Goal: Transaction & Acquisition: Purchase product/service

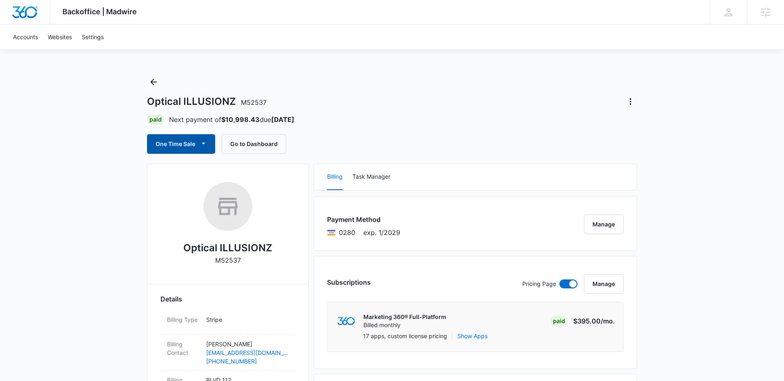
click at [168, 145] on button "One Time Sale" at bounding box center [181, 144] width 68 height 20
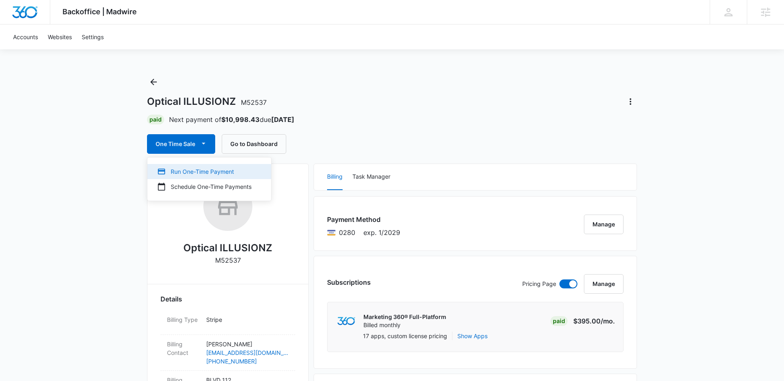
click at [201, 168] on div "Run One-Time Payment" at bounding box center [204, 171] width 94 height 9
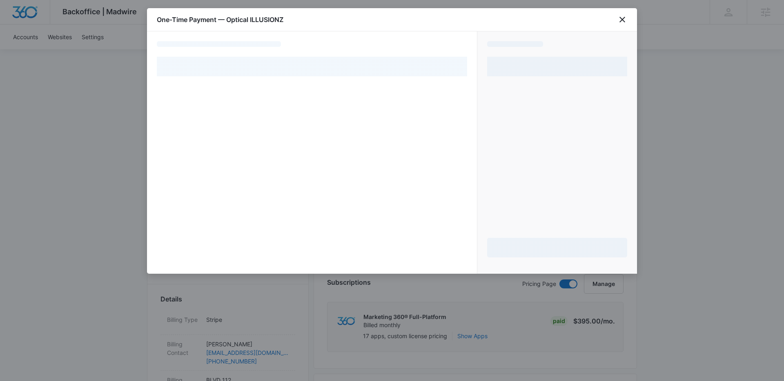
select select "pm_1OXpypA4n8RTgNjUcV0vKJ71"
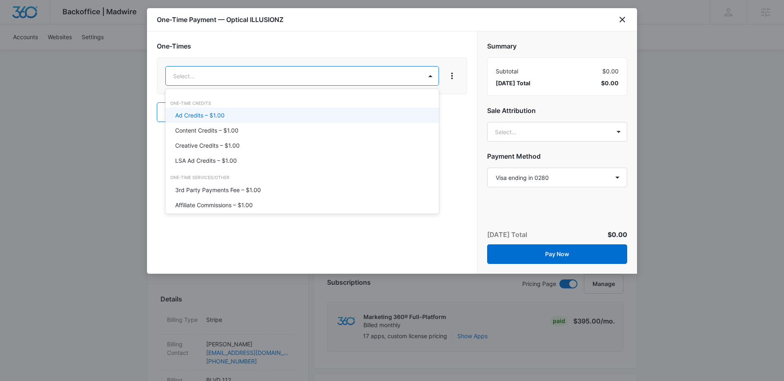
click at [259, 110] on div "Ad Credits – $1.00" at bounding box center [302, 115] width 274 height 15
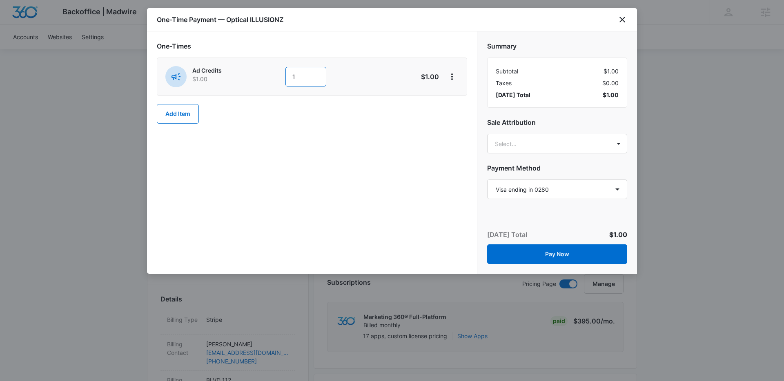
click at [302, 74] on input "1" at bounding box center [305, 77] width 41 height 20
type input "2500"
click at [236, 145] on div "One-Times Ad Credits $1.00 2500 $2,500.00 Add Item" at bounding box center [312, 152] width 330 height 243
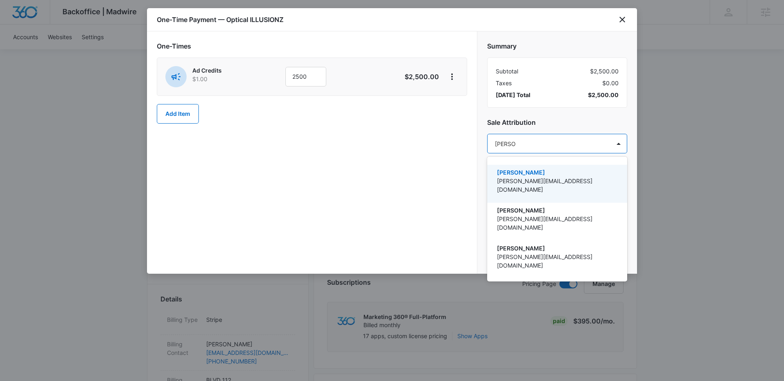
type input "[PERSON_NAME]"
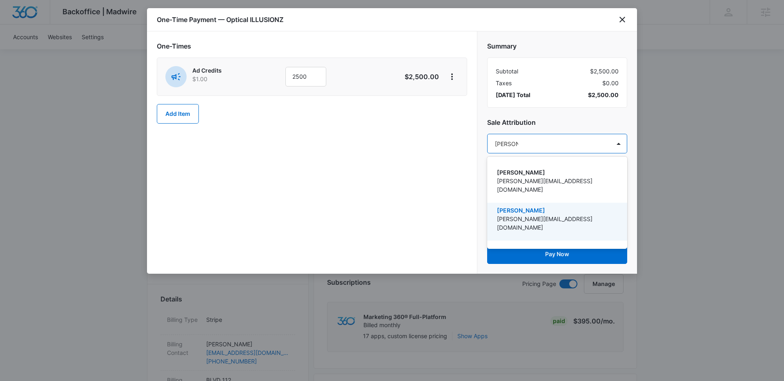
click at [582, 215] on p "[PERSON_NAME][EMAIL_ADDRESS][DOMAIN_NAME]" at bounding box center [556, 223] width 119 height 17
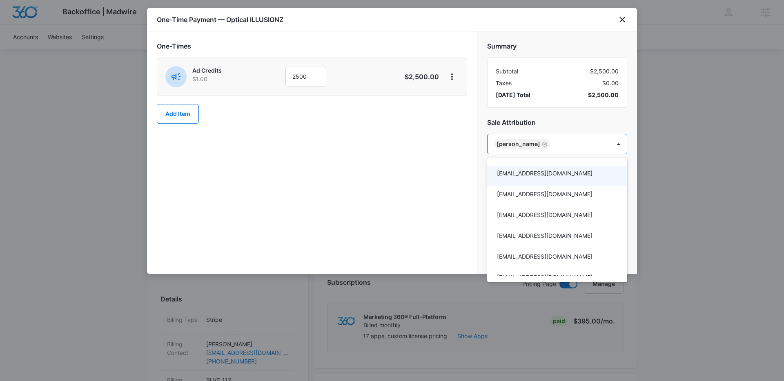
click at [440, 174] on div at bounding box center [392, 190] width 784 height 381
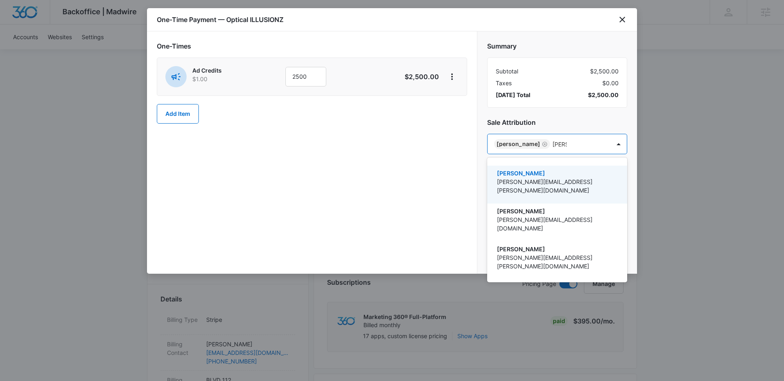
type input "[PERSON_NAME]"
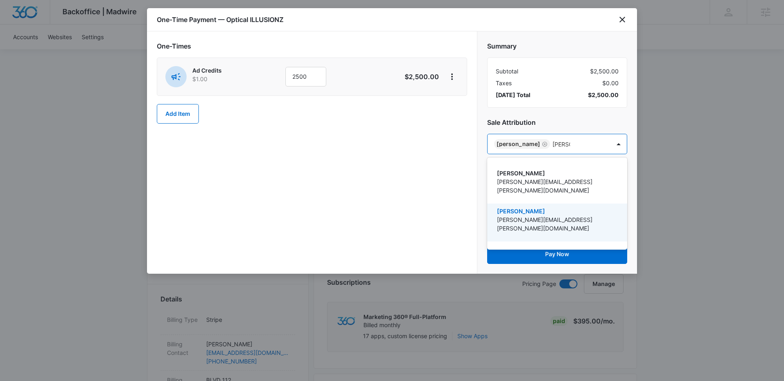
click at [562, 216] on p "[PERSON_NAME][EMAIL_ADDRESS][PERSON_NAME][DOMAIN_NAME]" at bounding box center [556, 224] width 119 height 17
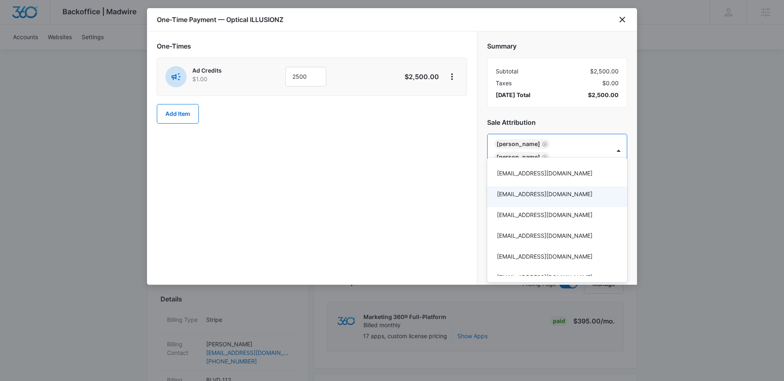
click at [434, 185] on div at bounding box center [392, 190] width 784 height 381
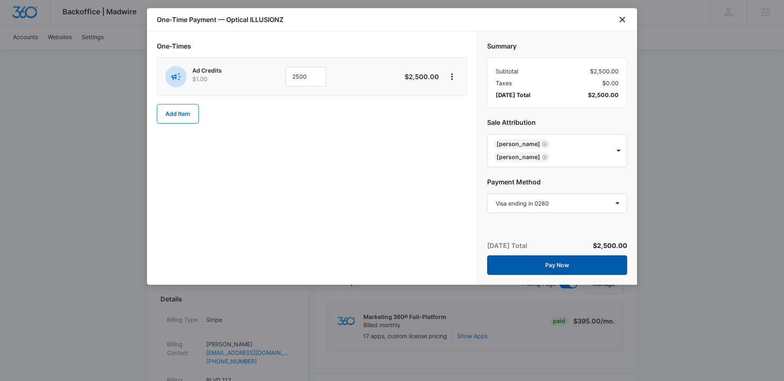
click at [537, 256] on button "Pay Now" at bounding box center [557, 266] width 140 height 20
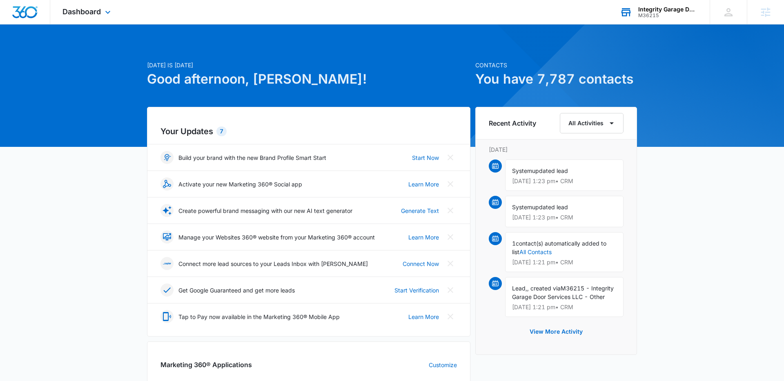
click at [643, 16] on div "M36215" at bounding box center [668, 16] width 60 height 6
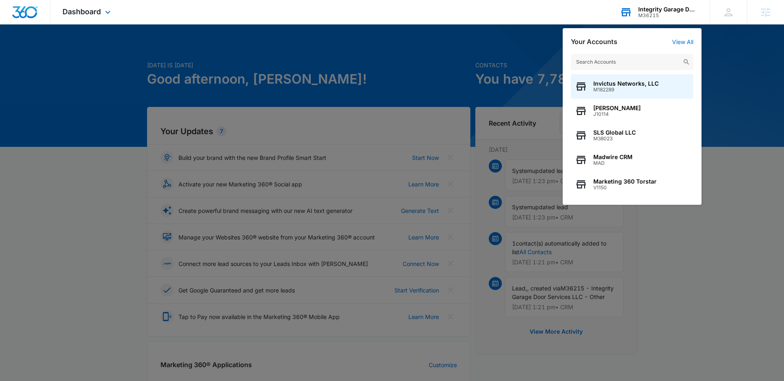
click at [630, 51] on div "Invictus Networks, LLC M182289 Kaitlyn Thiem J10114 SLS Global LLC M38023 Madwi…" at bounding box center [632, 125] width 139 height 159
click at [630, 60] on input "text" at bounding box center [632, 62] width 123 height 16
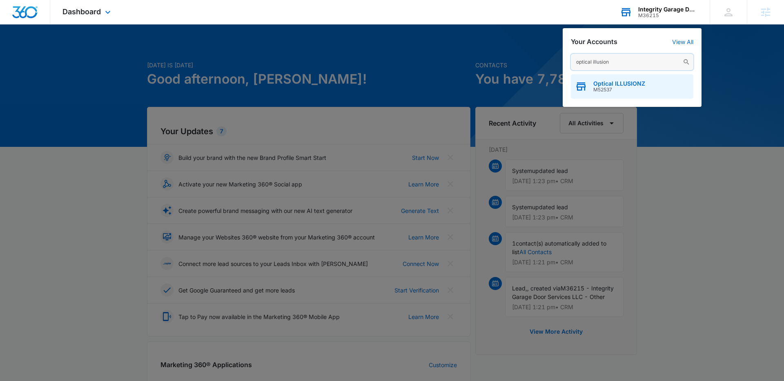
type input "optical illusion"
click at [632, 86] on span "Optical ILLUSIONZ" at bounding box center [619, 83] width 52 height 7
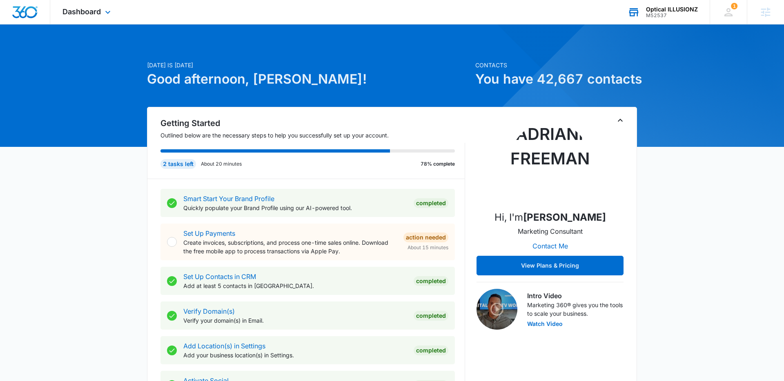
click at [105, 9] on div "Dashboard Apps Reputation Websites Forms CRM Email Social Shop Payments POS Con…" at bounding box center [87, 12] width 75 height 24
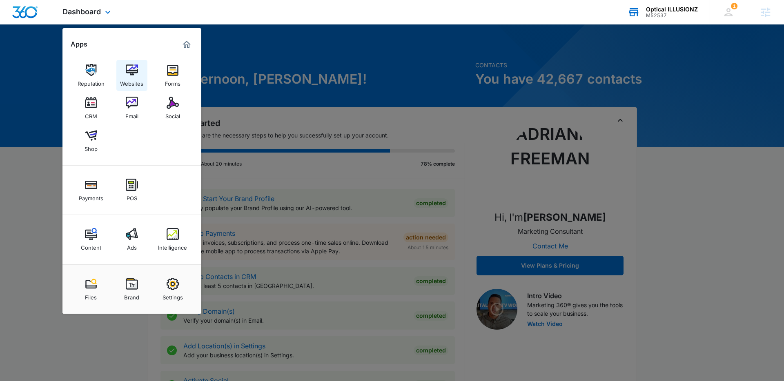
click at [132, 83] on div "Websites" at bounding box center [131, 81] width 23 height 11
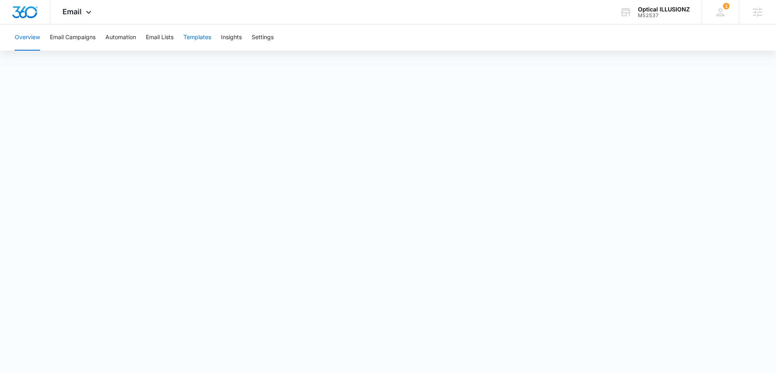
click at [200, 35] on button "Templates" at bounding box center [197, 38] width 28 height 26
